Goal: Task Accomplishment & Management: Complete application form

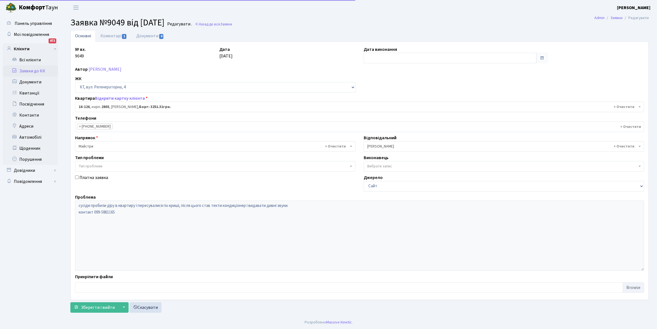
select select "8687"
click at [104, 35] on link "Коментарі 1" at bounding box center [114, 35] width 36 height 11
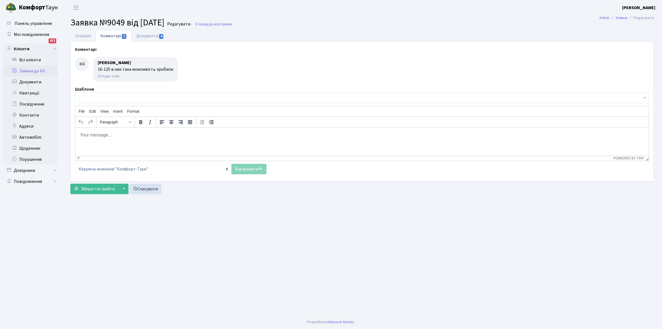
click at [87, 134] on body "Rich Text Area. Press ALT-0 for help." at bounding box center [362, 135] width 565 height 6
click at [86, 134] on body "Rich Text Area. Press ALT-0 for help." at bounding box center [362, 135] width 565 height 6
click at [84, 133] on body "Rich Text Area. Press ALT-0 for help." at bounding box center [362, 135] width 565 height 6
click at [89, 132] on body "Rich Text Area. Press ALT-0 for help." at bounding box center [362, 135] width 565 height 6
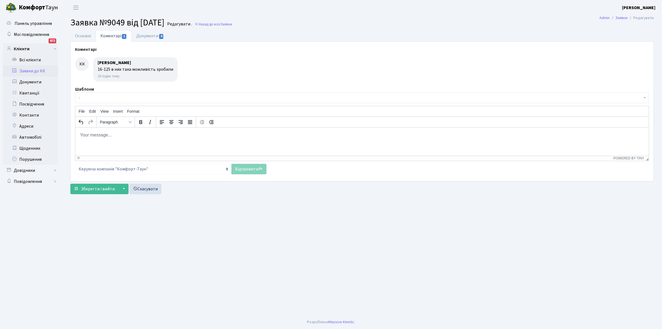
click at [189, 236] on main "Admin Заявки Редагувати Заявка №9049 від [DATE] Редагувати . Назад до всіх Заяв…" at bounding box center [362, 165] width 600 height 300
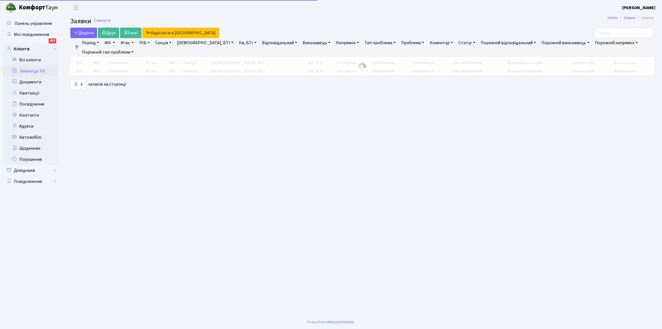
select select "25"
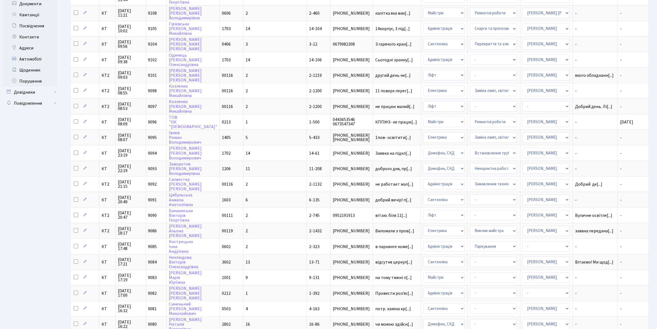
scroll to position [156, 0]
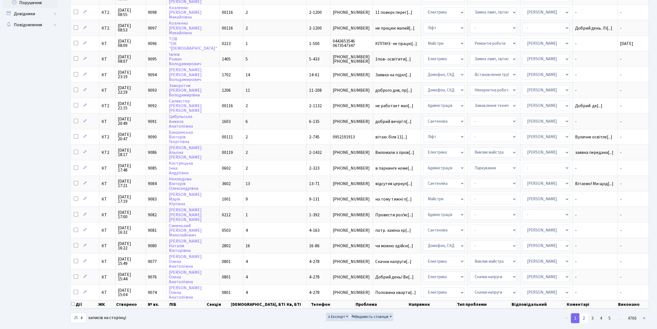
click at [584, 313] on link "2" at bounding box center [583, 318] width 9 height 10
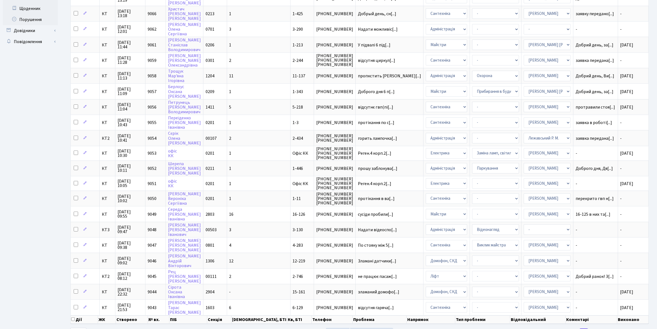
scroll to position [155, 0]
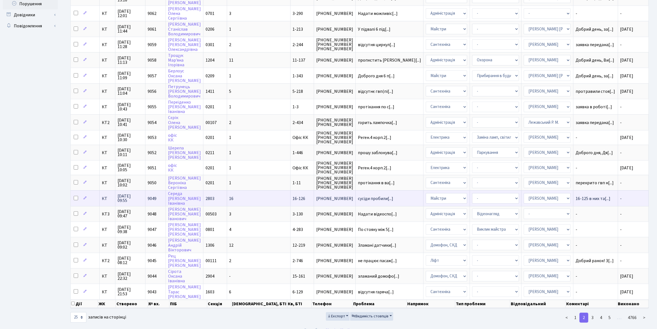
click at [293, 195] on span "16-126" at bounding box center [299, 198] width 13 height 6
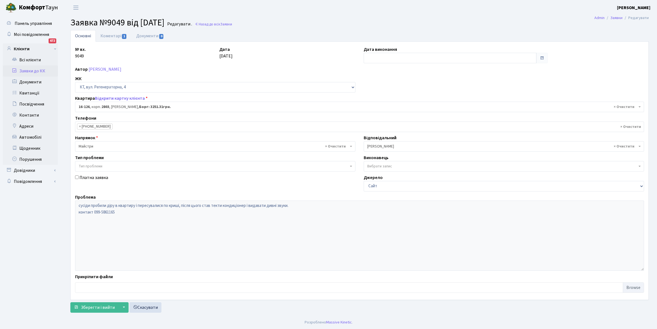
select select "8687"
click at [108, 36] on link "Коментарі 1" at bounding box center [114, 35] width 36 height 11
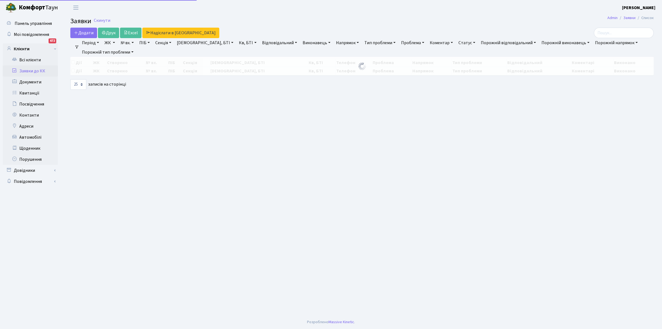
select select "25"
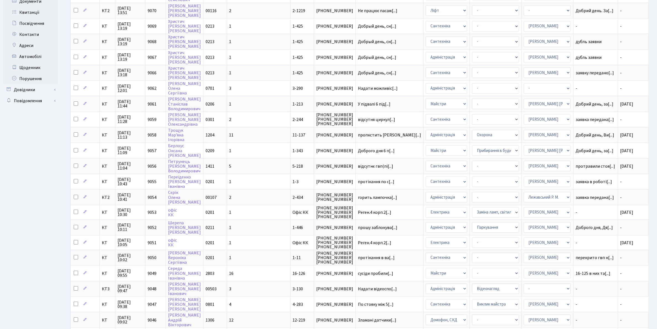
scroll to position [155, 0]
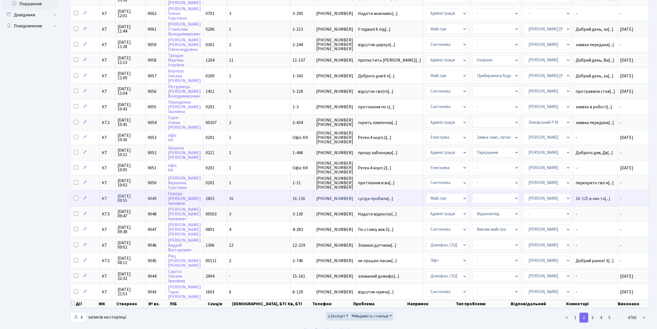
click at [293, 195] on span "16-126" at bounding box center [299, 198] width 13 height 6
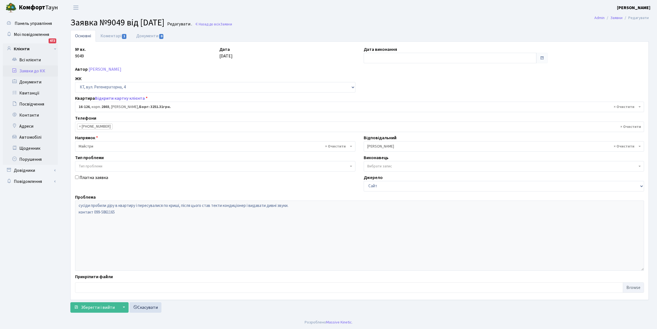
select select "8687"
click at [110, 36] on link "Коментарі 1" at bounding box center [114, 35] width 36 height 11
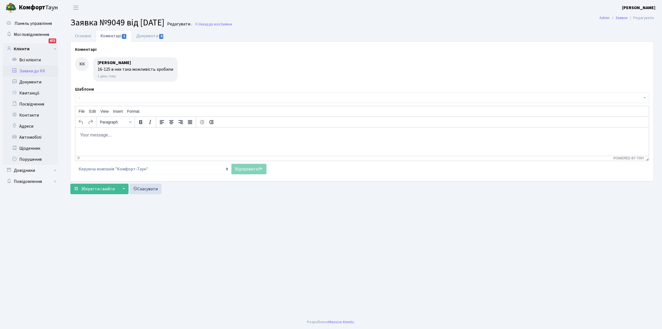
click at [92, 133] on body "Rich Text Area. Press ALT-0 for help." at bounding box center [362, 135] width 565 height 6
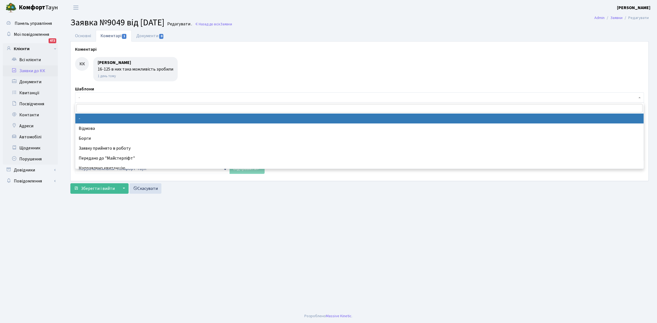
click at [92, 94] on span "-" at bounding box center [359, 97] width 569 height 10
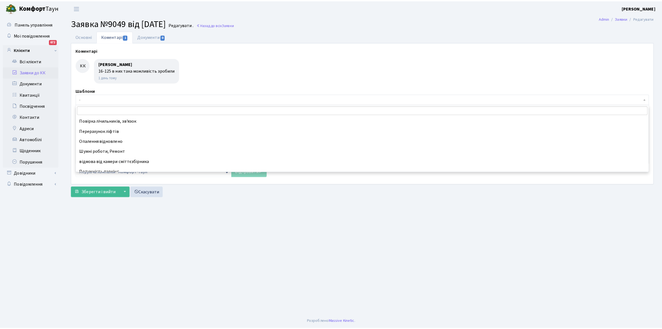
scroll to position [233, 0]
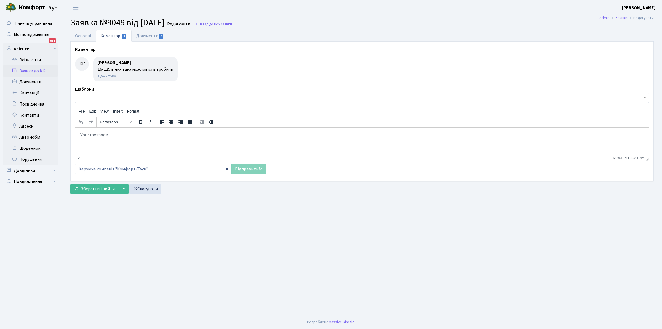
click at [182, 225] on main "Admin Заявки Редагувати Заявка №9049 від 14.10.2025 Редагувати . Назад до всіх …" at bounding box center [362, 165] width 600 height 300
click at [89, 137] on body "Rich Text Area. Press ALT-0 for help." at bounding box center [362, 135] width 565 height 6
click at [79, 135] on html "не надали" at bounding box center [362, 134] width 574 height 15
click at [80, 135] on p "мешканці квартири 16-126 не надали" at bounding box center [362, 135] width 565 height 6
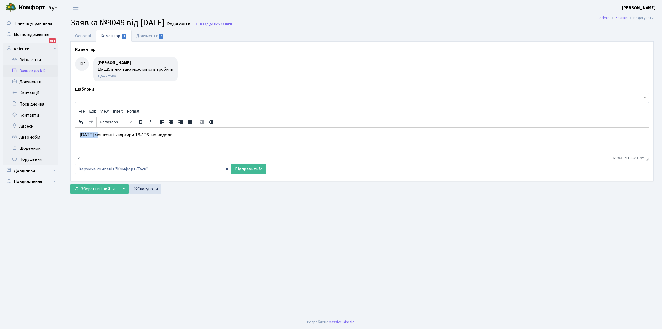
drag, startPoint x: 96, startPoint y: 135, endPoint x: 79, endPoint y: 134, distance: 16.7
click at [80, 134] on p "15.09.25 мешканці квартири 16-126 не надали" at bounding box center [362, 135] width 565 height 6
click at [154, 142] on html "мешканці квартири 16-126 не надали 15.09.25" at bounding box center [362, 134] width 574 height 15
click at [159, 135] on p "мешканці квартири 16-126 не надали 15.09.25" at bounding box center [362, 135] width 565 height 6
drag, startPoint x: 316, startPoint y: 134, endPoint x: 328, endPoint y: 134, distance: 12.7
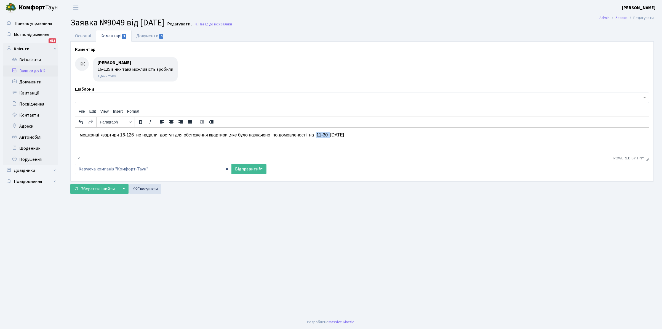
click at [328, 134] on p "мешканці квартири 16-126 не надали доступ для обстеження квартири ,яке було наз…" at bounding box center [362, 135] width 565 height 6
click at [326, 142] on html "мешканці квартири 16-126 не надали доступ для обстеження квартири ,яке було наз…" at bounding box center [362, 134] width 574 height 15
click at [334, 134] on p "мешканці квартири 16-126 не надали доступ для обстеження квартири ,яке було наз…" at bounding box center [362, 135] width 565 height 6
click at [354, 133] on p "мешканці квартири 16-126 не надали доступ для обстеження квартири ,яке було наз…" at bounding box center [362, 135] width 565 height 6
click at [175, 135] on p "мешканці квартири 16-126 не надали доступ для обстеження квартири ,яке було наз…" at bounding box center [362, 135] width 565 height 6
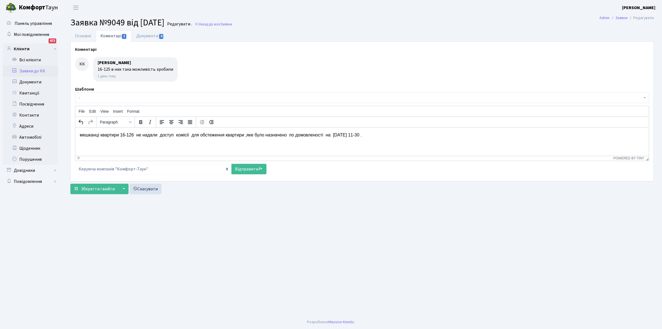
click at [254, 133] on p "мешканці квартири 16-126 не надали доступ комісії для обстеження квартири ,яке …" at bounding box center [362, 135] width 565 height 6
click at [343, 135] on p "мешканці квартири 16-126 не надали доступ комісії для обстеження квартири ,яке …" at bounding box center [362, 135] width 565 height 6
click at [340, 135] on p "мешканці квартири 16-126 не надали доступ комісії для обстеження квартири ,яке …" at bounding box center [362, 135] width 565 height 6
click at [244, 167] on link "Відправити" at bounding box center [249, 169] width 35 height 10
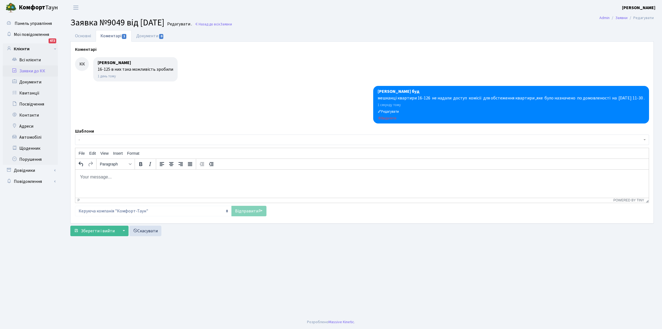
click at [119, 259] on main "Admin Заявки Редагувати Заявка №9049 від 14.10.2025 Редагувати . Назад до всіх …" at bounding box center [362, 165] width 600 height 300
click at [99, 232] on span "Зберегти і вийти" at bounding box center [98, 231] width 34 height 6
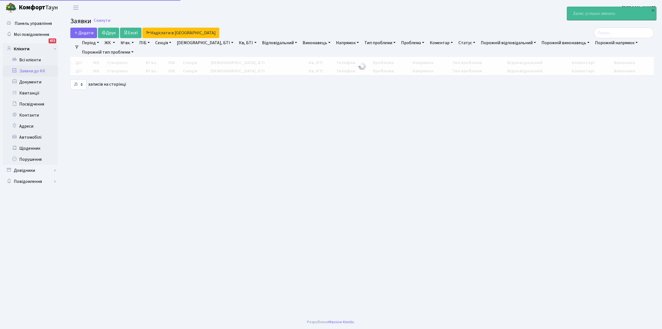
select select "25"
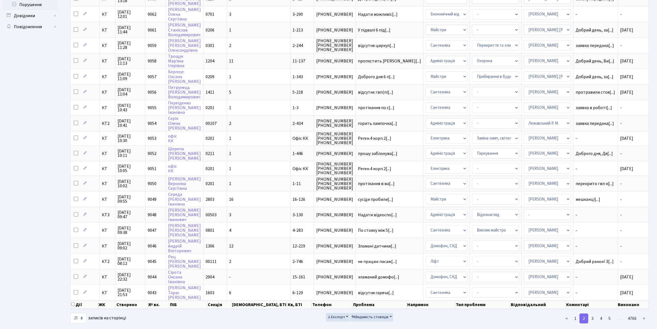
scroll to position [155, 0]
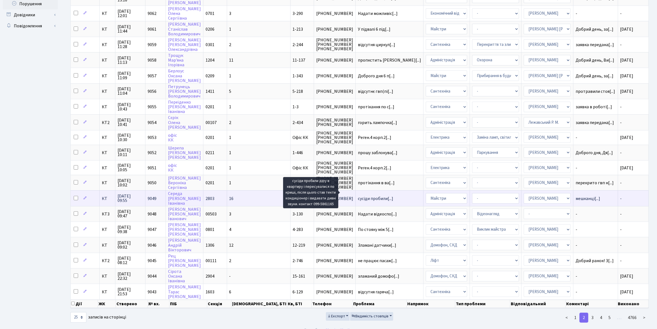
click at [358, 195] on span "сусіди пробили[...]" at bounding box center [375, 198] width 35 height 6
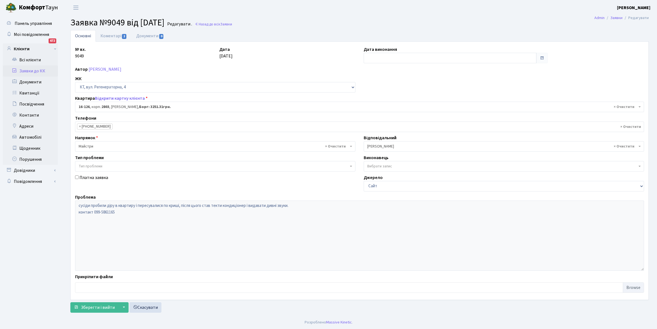
select select "8687"
click at [375, 57] on input "text" at bounding box center [450, 58] width 173 height 10
click at [384, 101] on td "15" at bounding box center [386, 103] width 8 height 8
type input "[DATE]"
click at [97, 307] on span "Зберегти і вийти" at bounding box center [98, 307] width 34 height 6
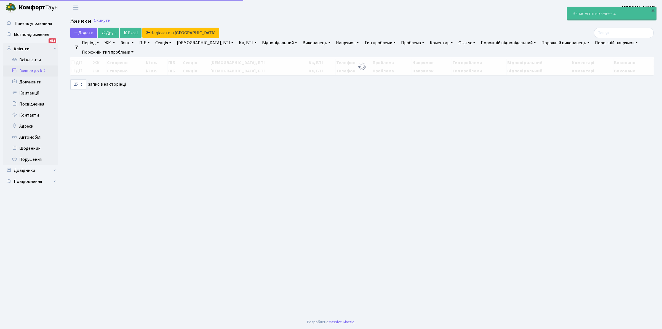
select select "25"
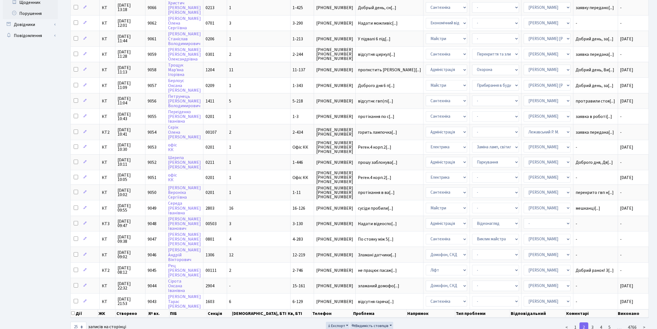
scroll to position [155, 0]
